Goal: Information Seeking & Learning: Find specific fact

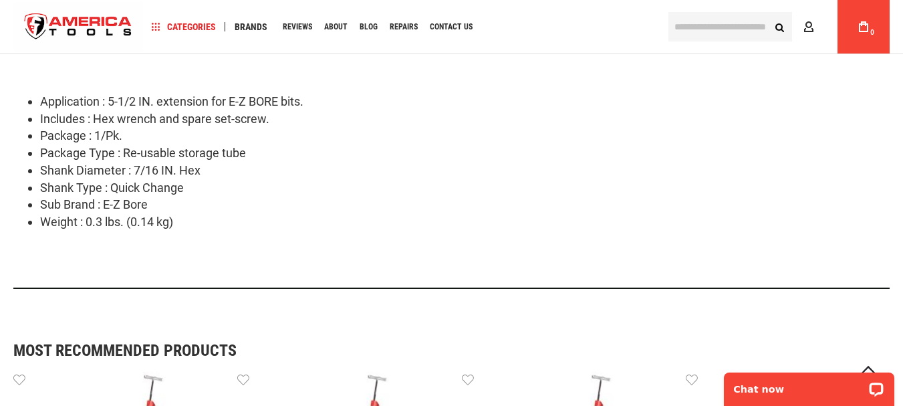
scroll to position [668, 0]
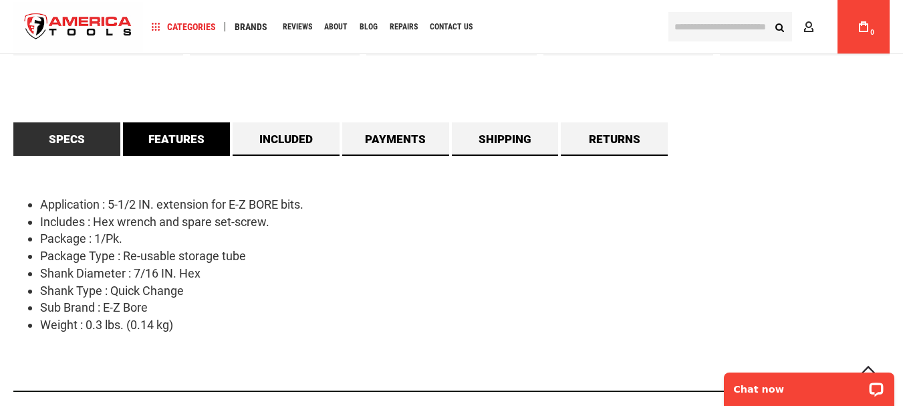
click at [191, 140] on link "Features" at bounding box center [176, 138] width 107 height 33
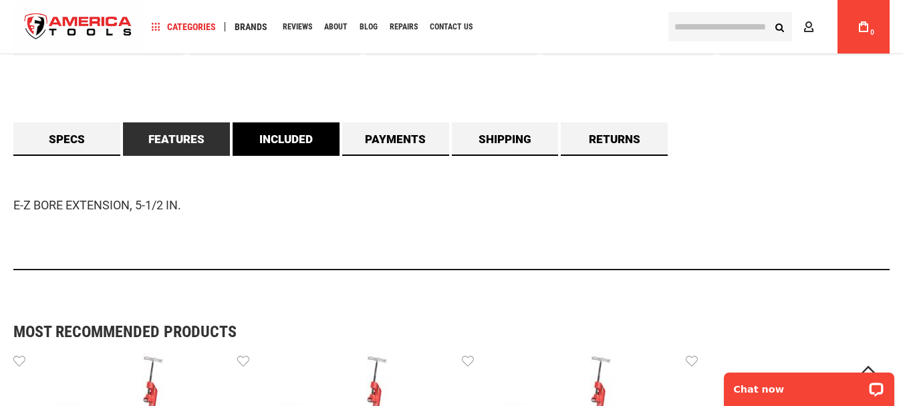
click at [269, 138] on link "Included" at bounding box center [286, 138] width 107 height 33
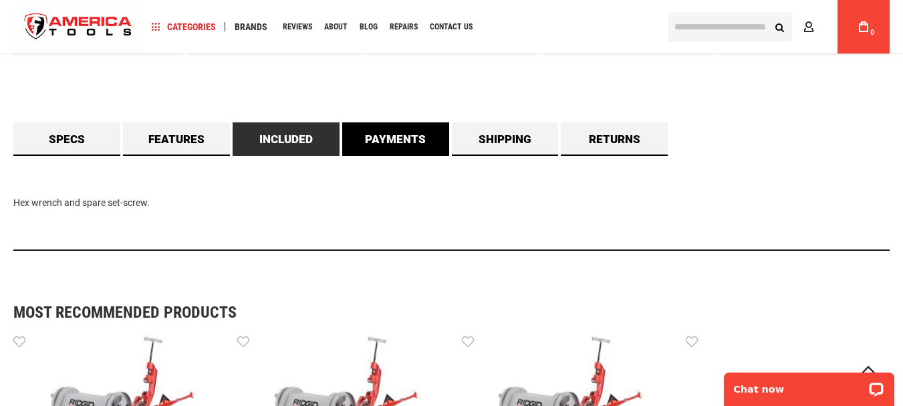
click at [347, 130] on link "Payments" at bounding box center [395, 138] width 107 height 33
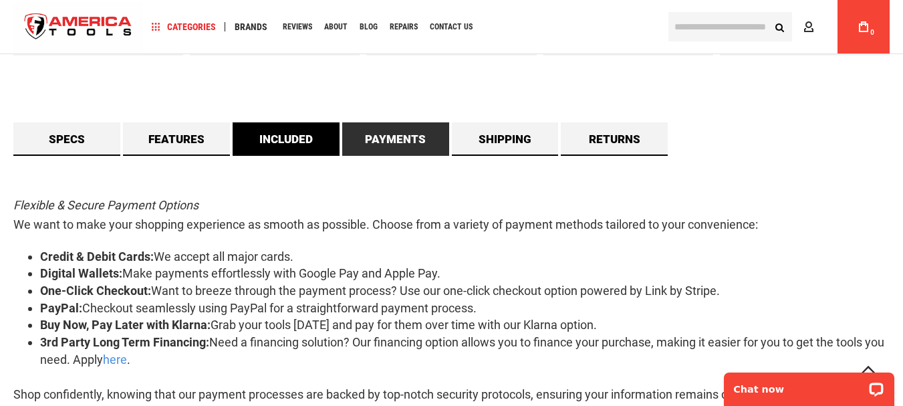
click at [268, 131] on link "Included" at bounding box center [286, 138] width 107 height 33
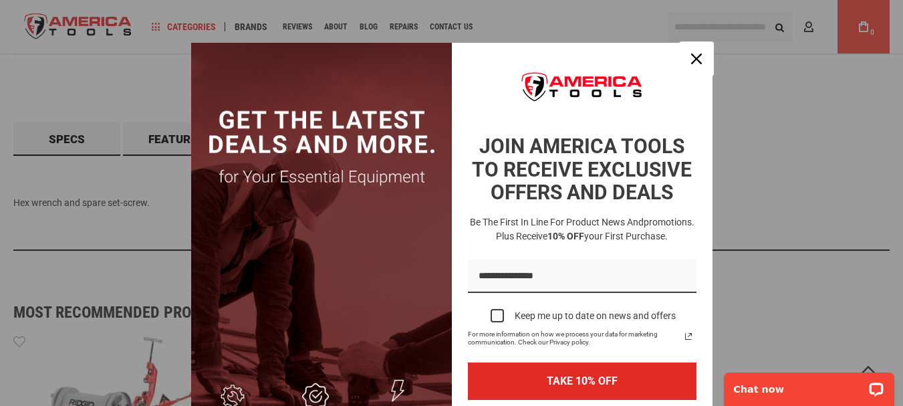
click at [686, 59] on div "Close" at bounding box center [696, 58] width 21 height 21
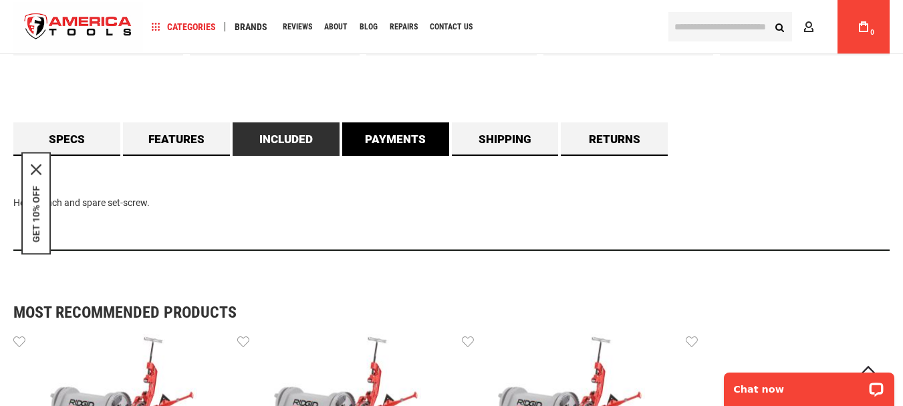
click at [383, 128] on link "Payments" at bounding box center [395, 138] width 107 height 33
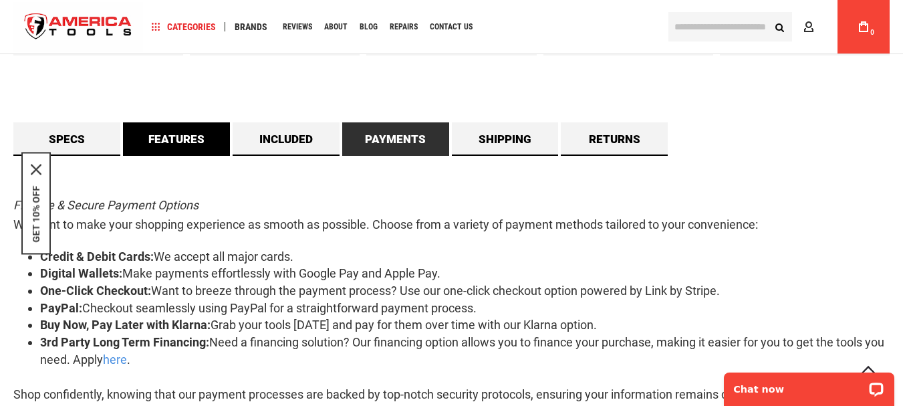
click at [172, 129] on link "Features" at bounding box center [176, 138] width 107 height 33
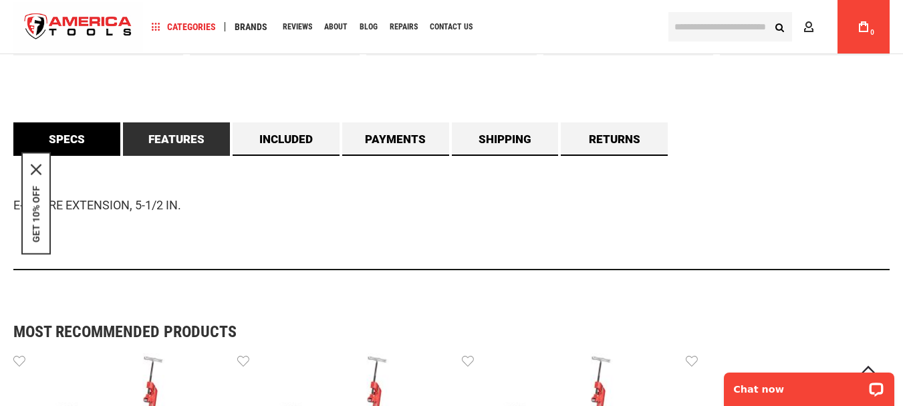
click at [54, 134] on link "Specs" at bounding box center [66, 138] width 107 height 33
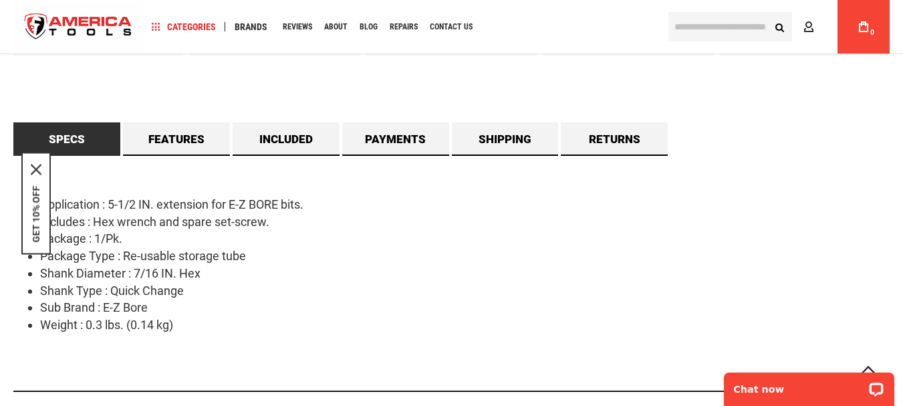
click at [207, 333] on div "Application : 5-1/2 IN. extension for E-Z BORE bits. Includes : Hex wrench and …" at bounding box center [451, 274] width 876 height 236
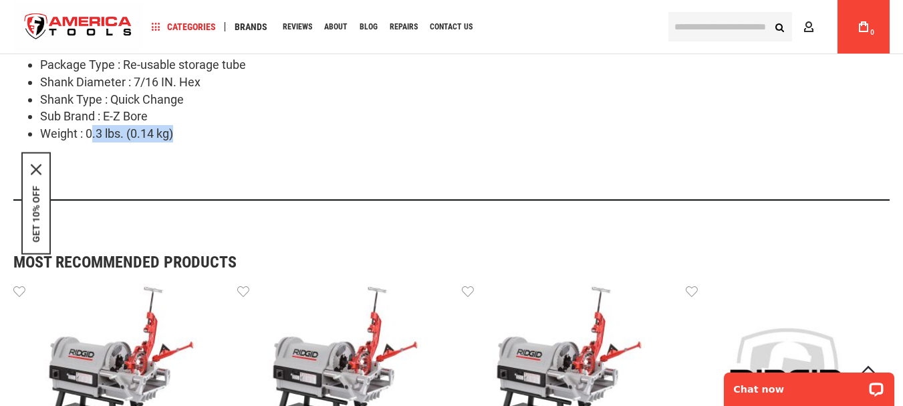
scroll to position [802, 0]
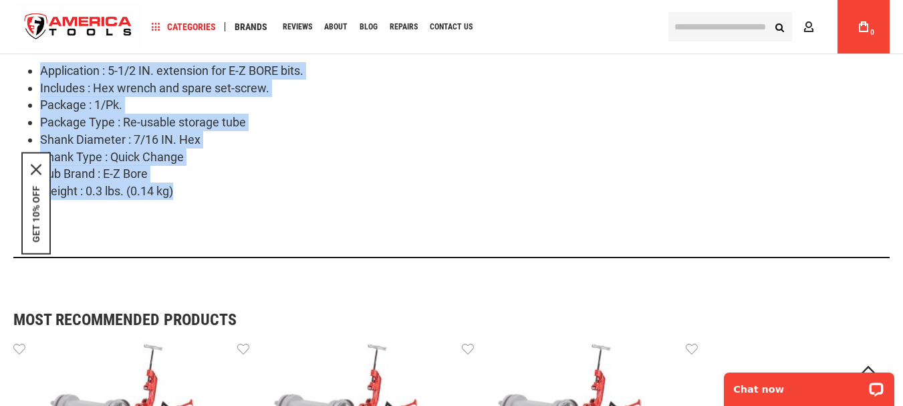
drag, startPoint x: 190, startPoint y: 125, endPoint x: 34, endPoint y: 68, distance: 165.8
click at [34, 68] on ul "Application : 5-1/2 IN. extension for E-Z BORE bits. Includes : Hex wrench and …" at bounding box center [451, 131] width 876 height 138
copy ul "Application : 5-1/2 IN. extension for E-Z BORE bits. Includes : Hex wrench and …"
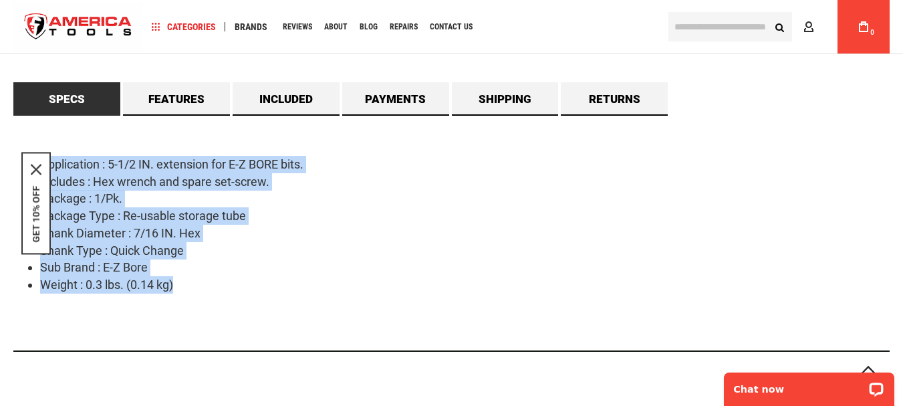
scroll to position [535, 0]
